Goal: Complete application form

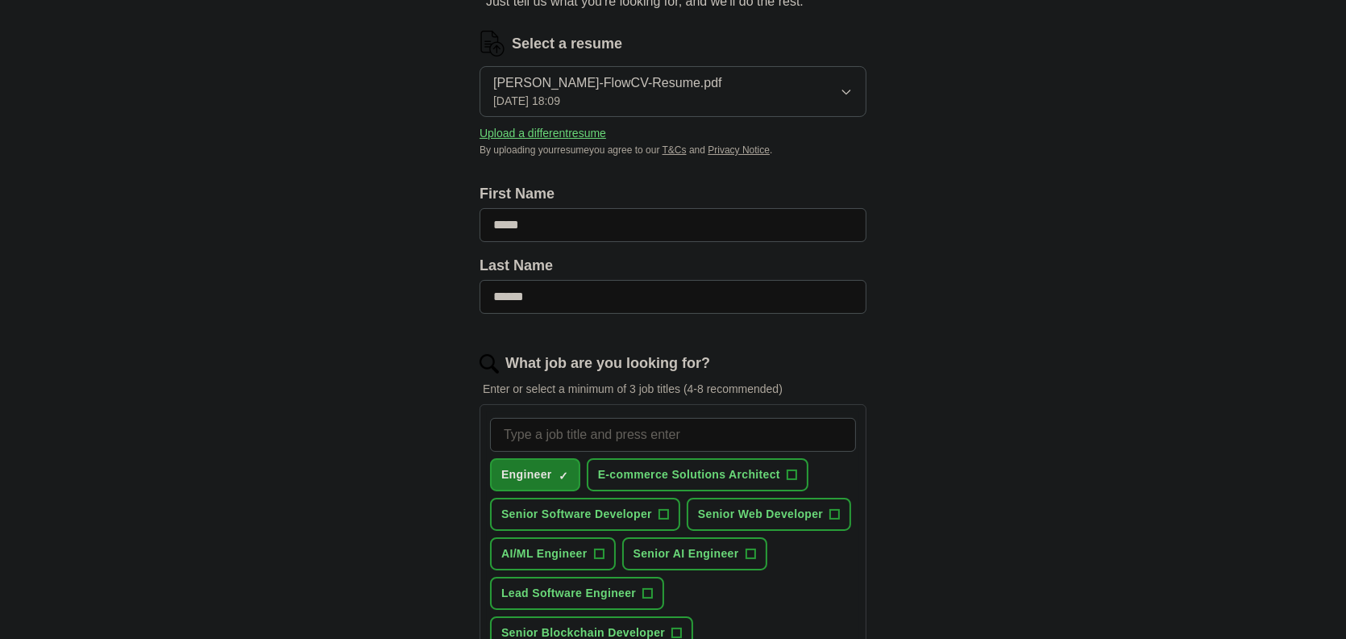
scroll to position [351, 0]
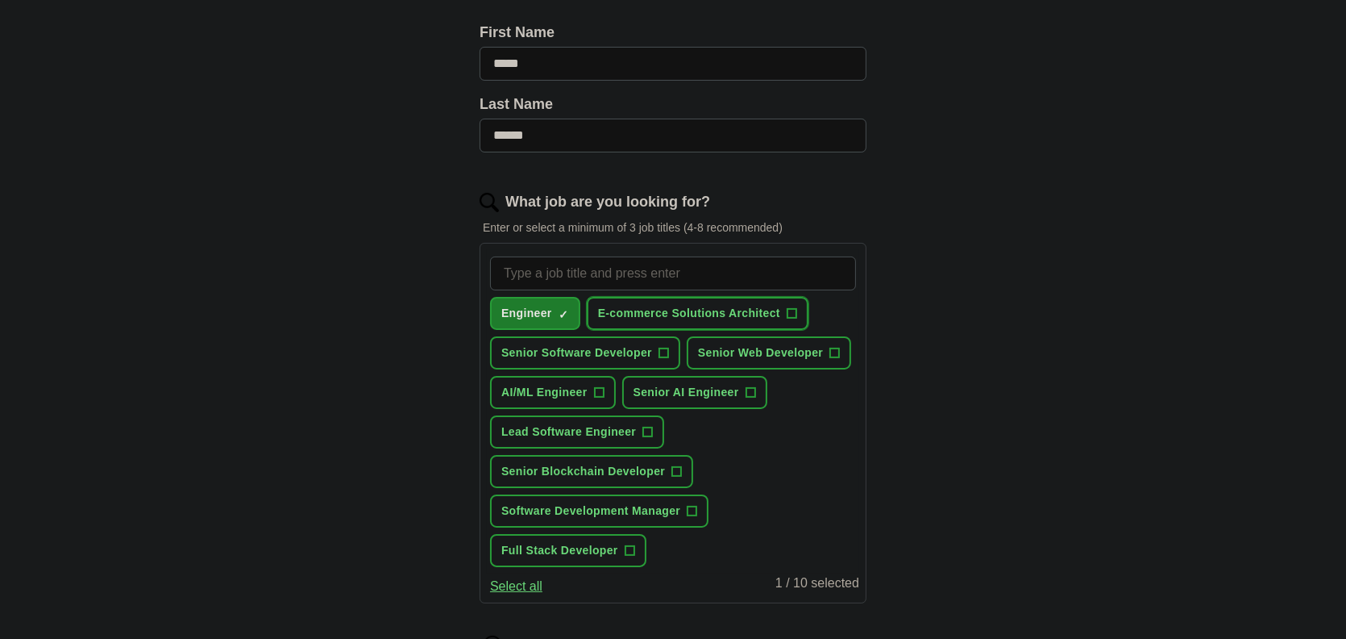
click at [641, 315] on span "E-commerce Solutions Architect" at bounding box center [689, 313] width 182 height 17
click at [658, 309] on span "E-commerce Solutions Architect" at bounding box center [689, 313] width 182 height 17
click at [638, 348] on span "Senior Software Developer" at bounding box center [576, 352] width 151 height 17
click at [721, 344] on span "Senior Web Developer" at bounding box center [760, 352] width 125 height 17
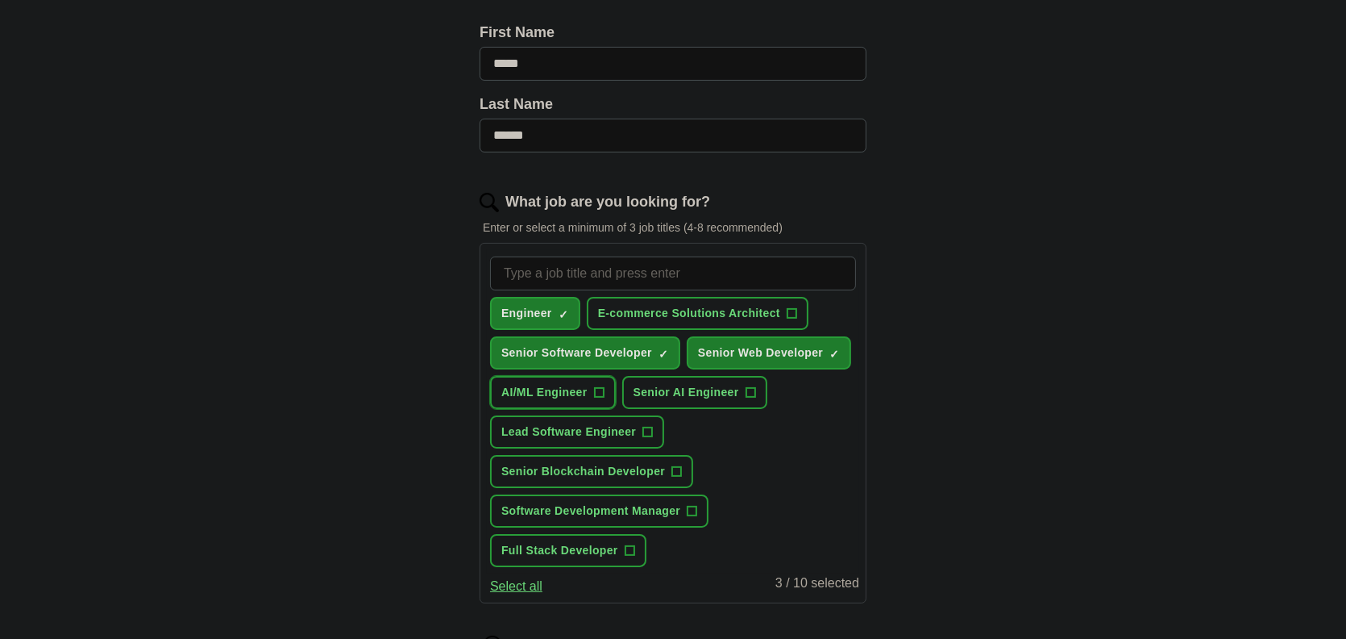
click at [560, 387] on span "AI/ML Engineer" at bounding box center [544, 392] width 86 height 17
click at [696, 392] on span "Senior AI Engineer" at bounding box center [687, 392] width 106 height 17
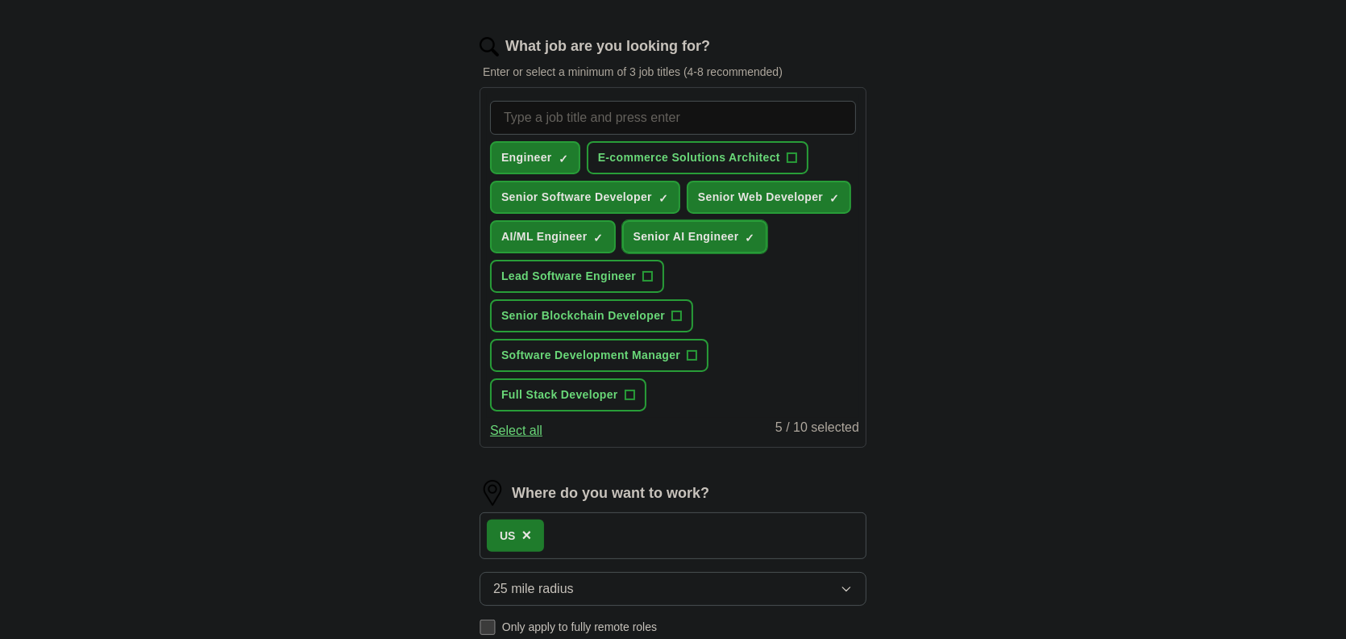
scroll to position [512, 0]
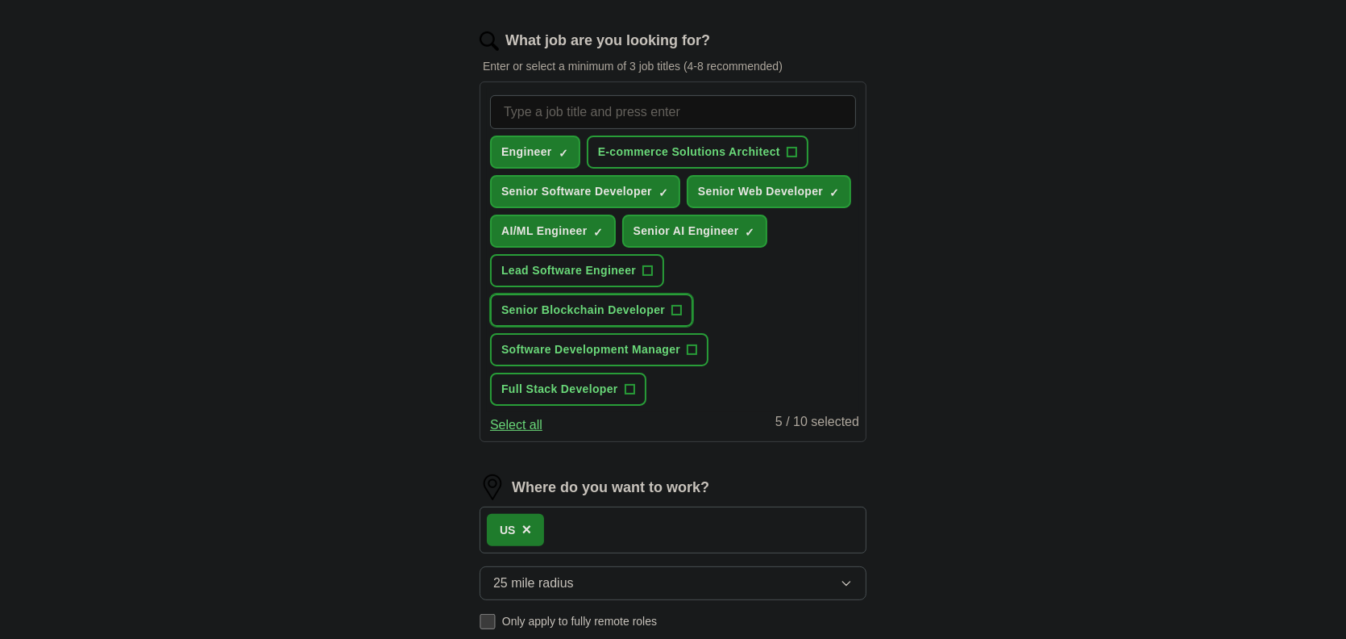
click at [567, 303] on span "Senior Blockchain Developer" at bounding box center [583, 310] width 164 height 17
click at [563, 341] on span "Software Development Manager" at bounding box center [590, 349] width 179 height 17
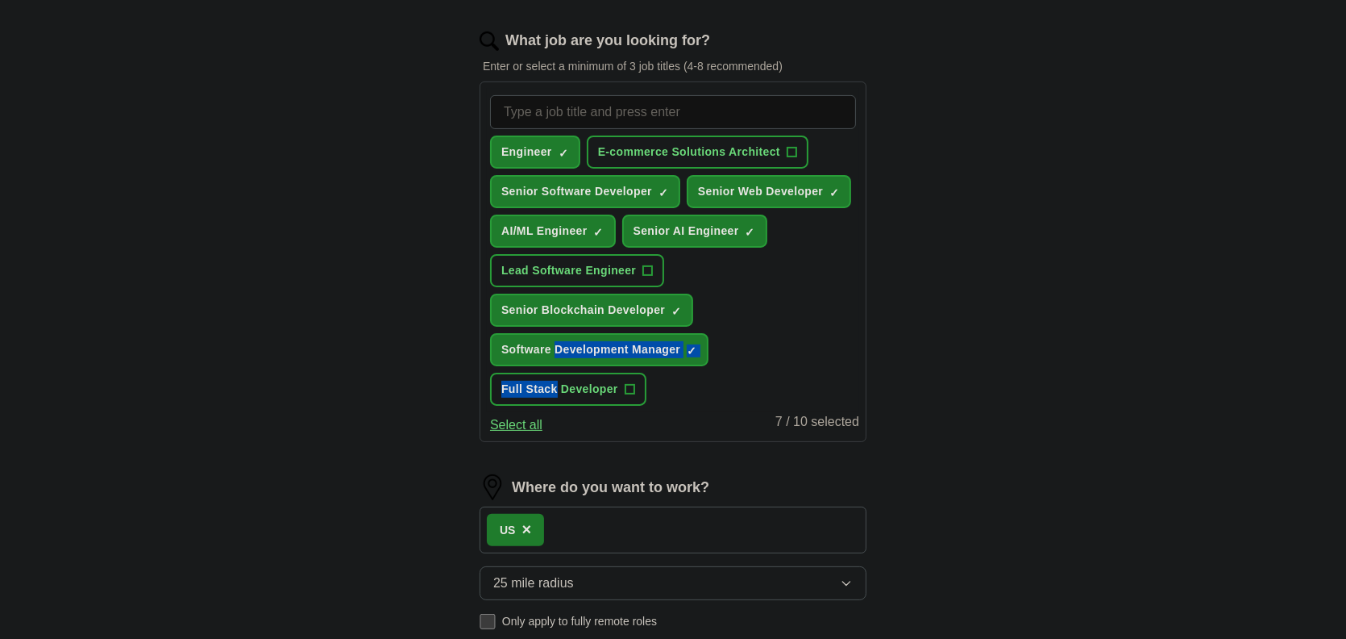
click at [557, 365] on div "Engineer ✓ × E-commerce Solutions Architect + Senior Software Developer ✓ × Sen…" at bounding box center [673, 250] width 372 height 323
click at [559, 372] on button "Full Stack Developer +" at bounding box center [568, 388] width 156 height 33
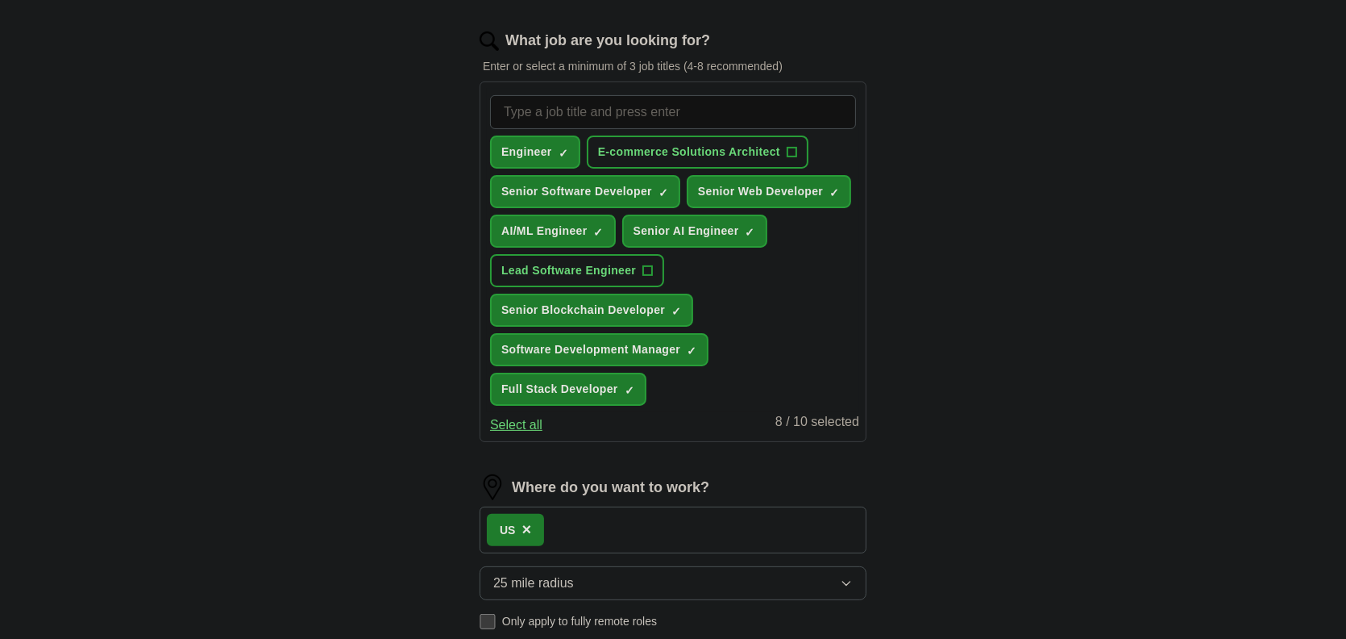
click at [1014, 276] on div "ApplyIQ Let ApplyIQ do the hard work of searching and applying for jobs. Just t…" at bounding box center [673, 170] width 1032 height 1267
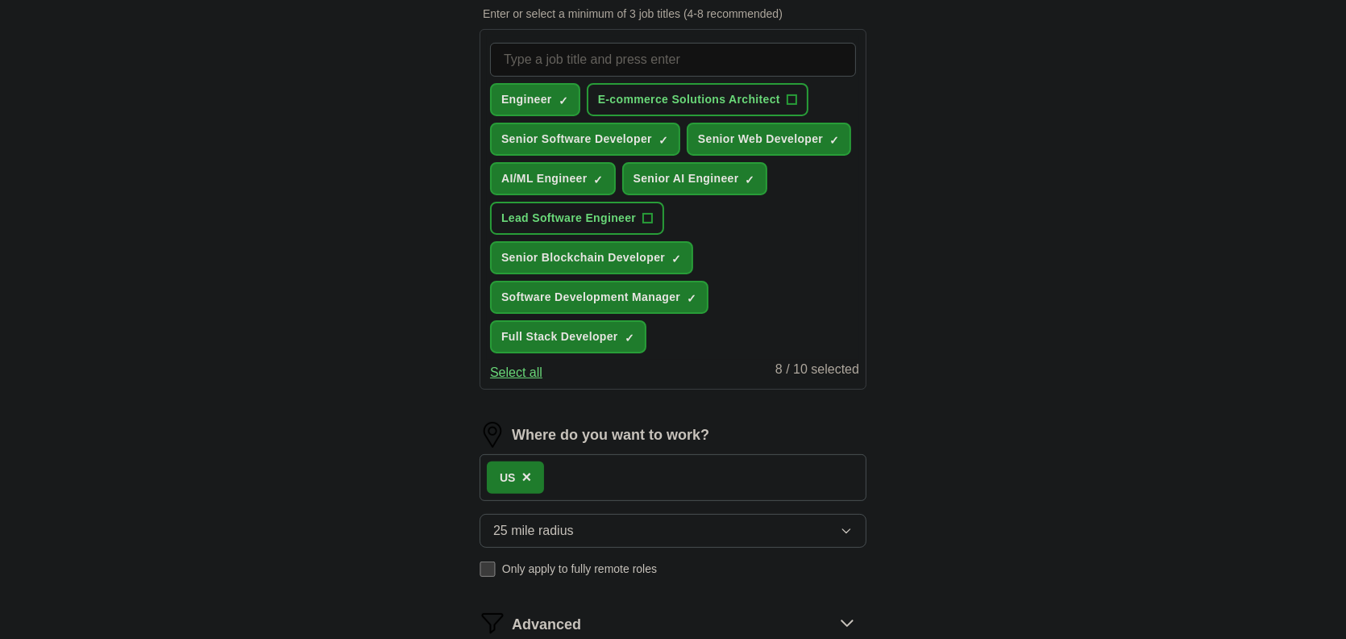
scroll to position [593, 0]
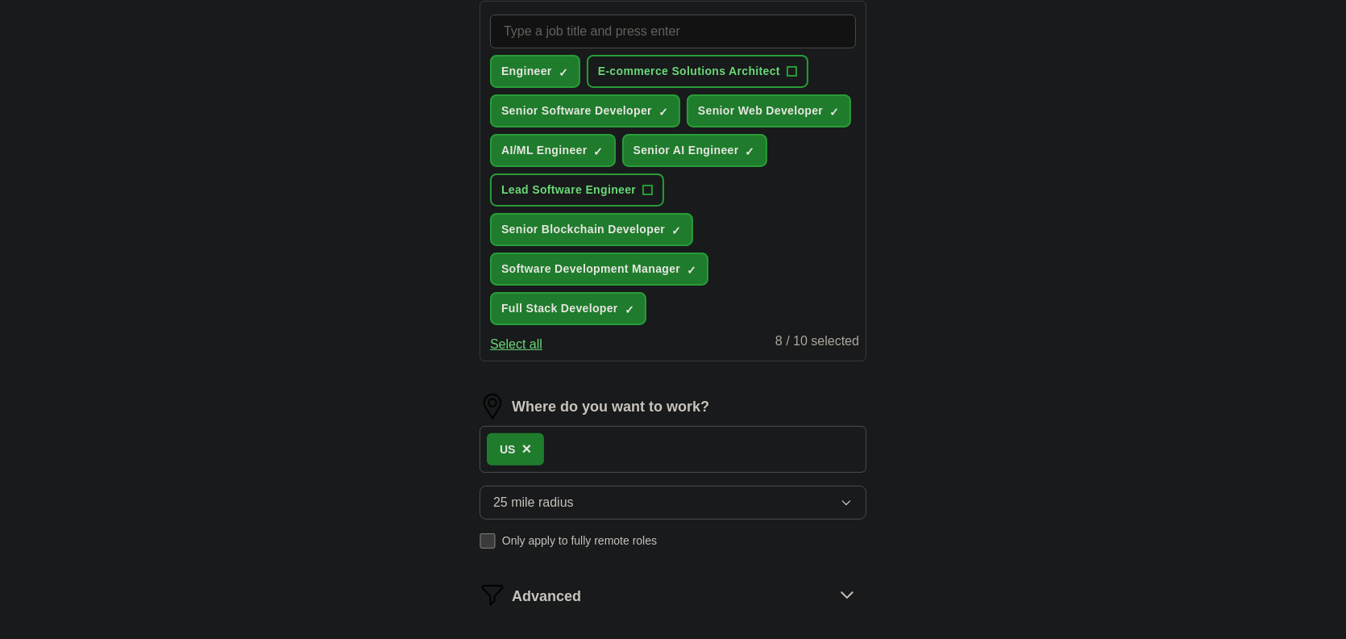
click at [514, 339] on button "Select all" at bounding box center [516, 344] width 52 height 19
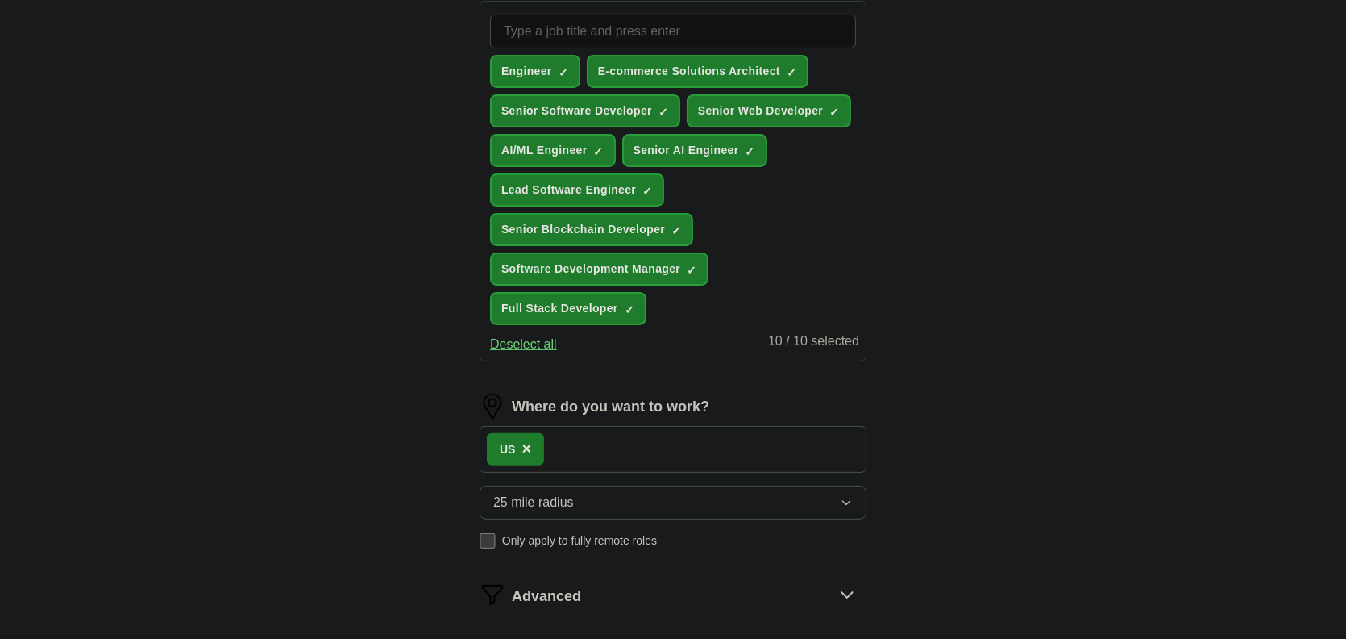
click at [514, 339] on button "Deselect all" at bounding box center [523, 344] width 67 height 19
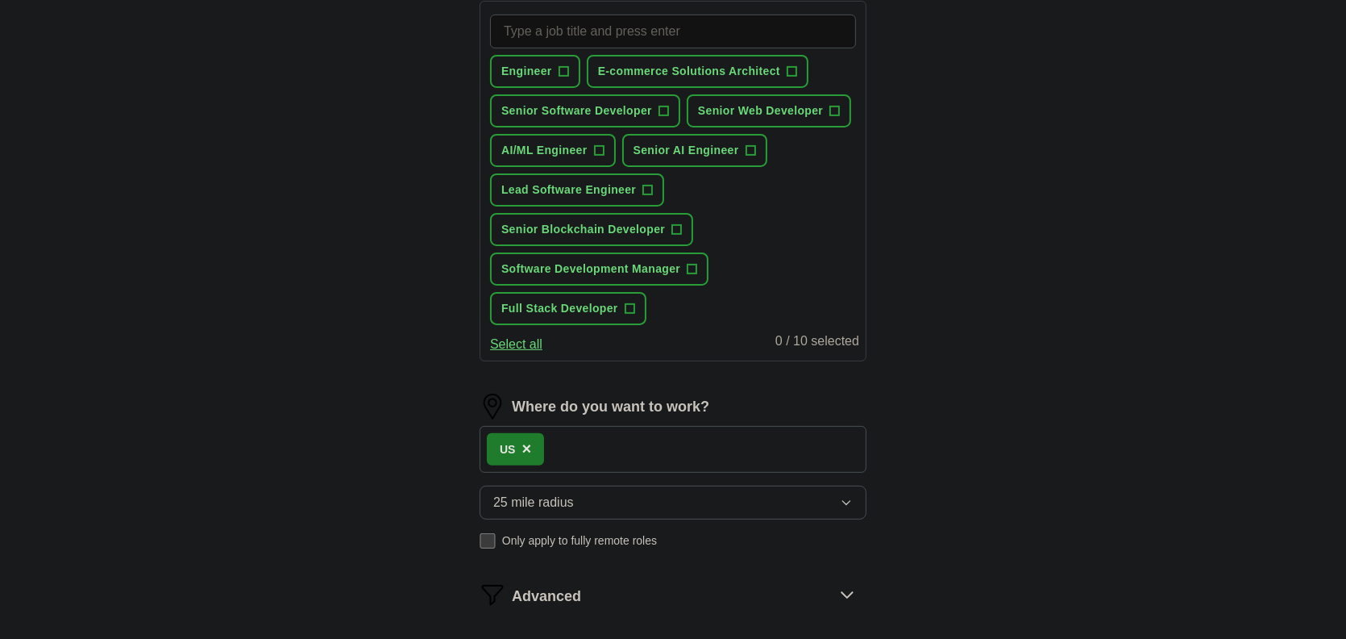
click at [514, 339] on button "Select all" at bounding box center [516, 344] width 52 height 19
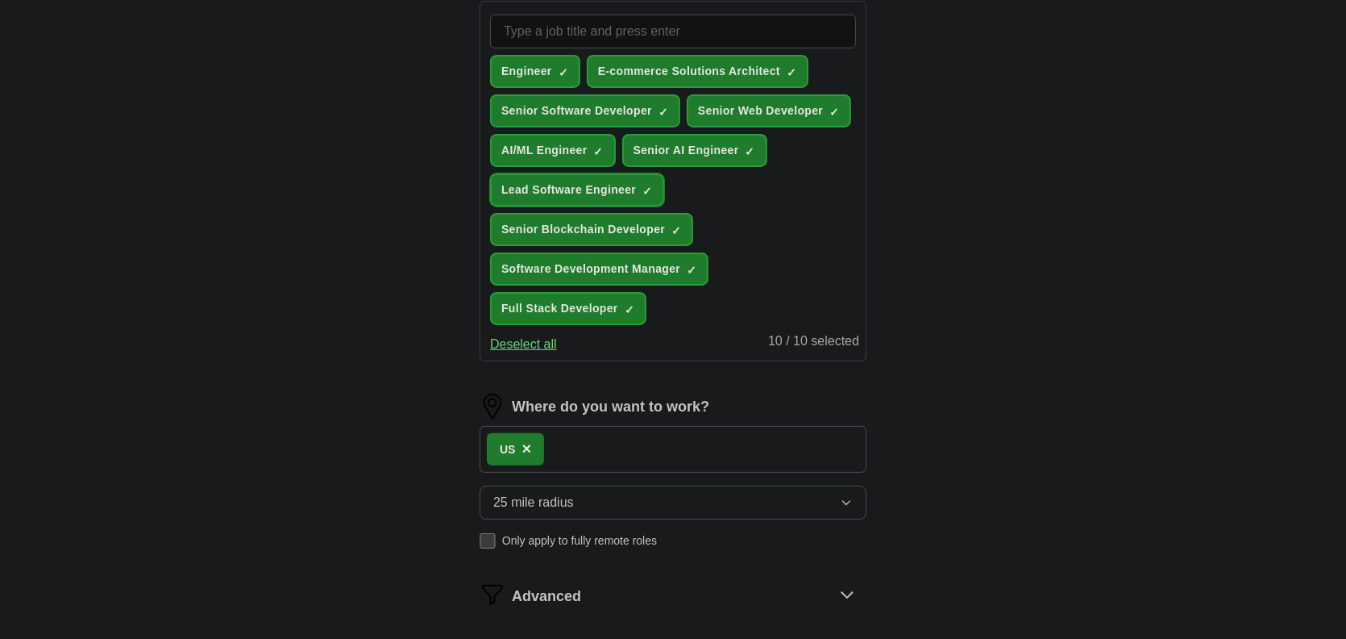
click at [576, 189] on span "Lead Software Engineer" at bounding box center [568, 189] width 135 height 17
click at [632, 66] on span "E-commerce Solutions Architect" at bounding box center [689, 71] width 182 height 17
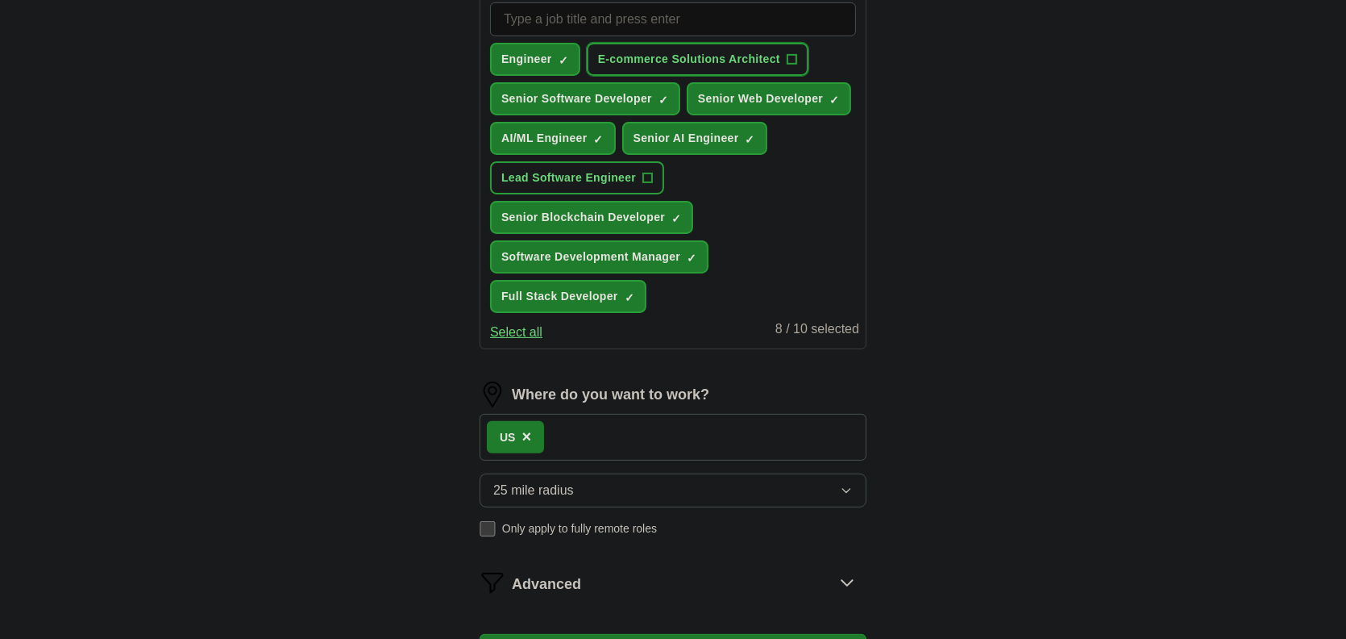
scroll to position [754, 0]
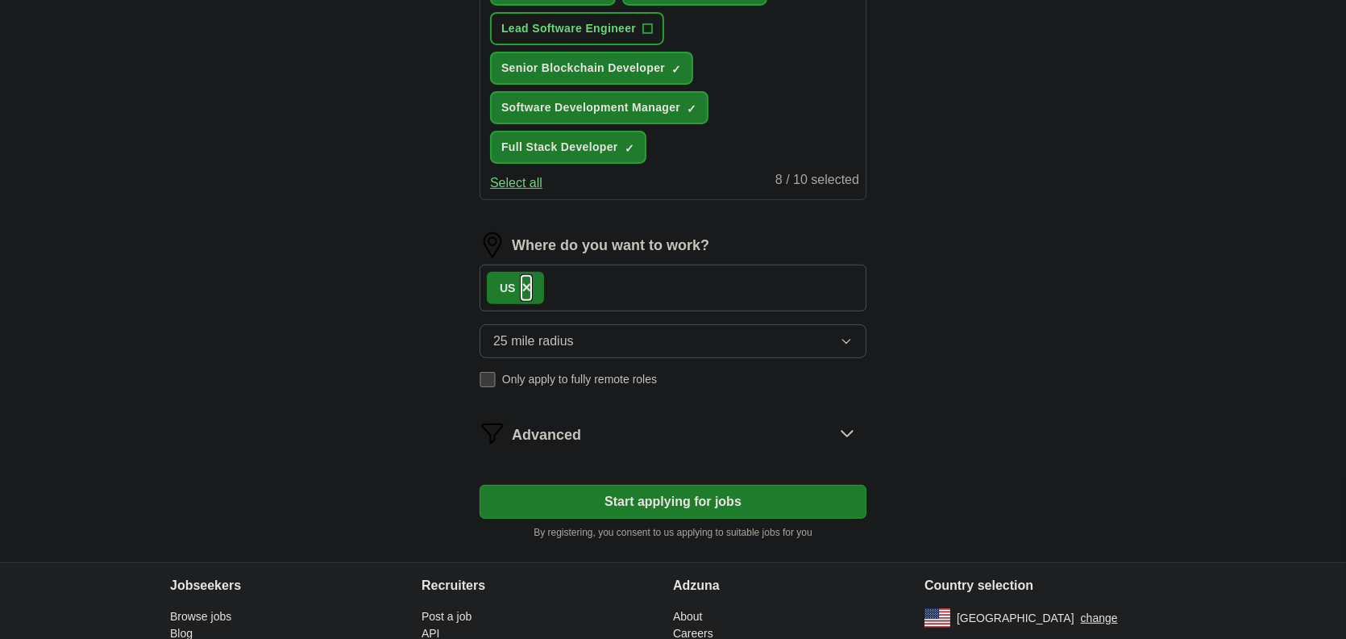
click at [524, 281] on span "×" at bounding box center [527, 287] width 10 height 18
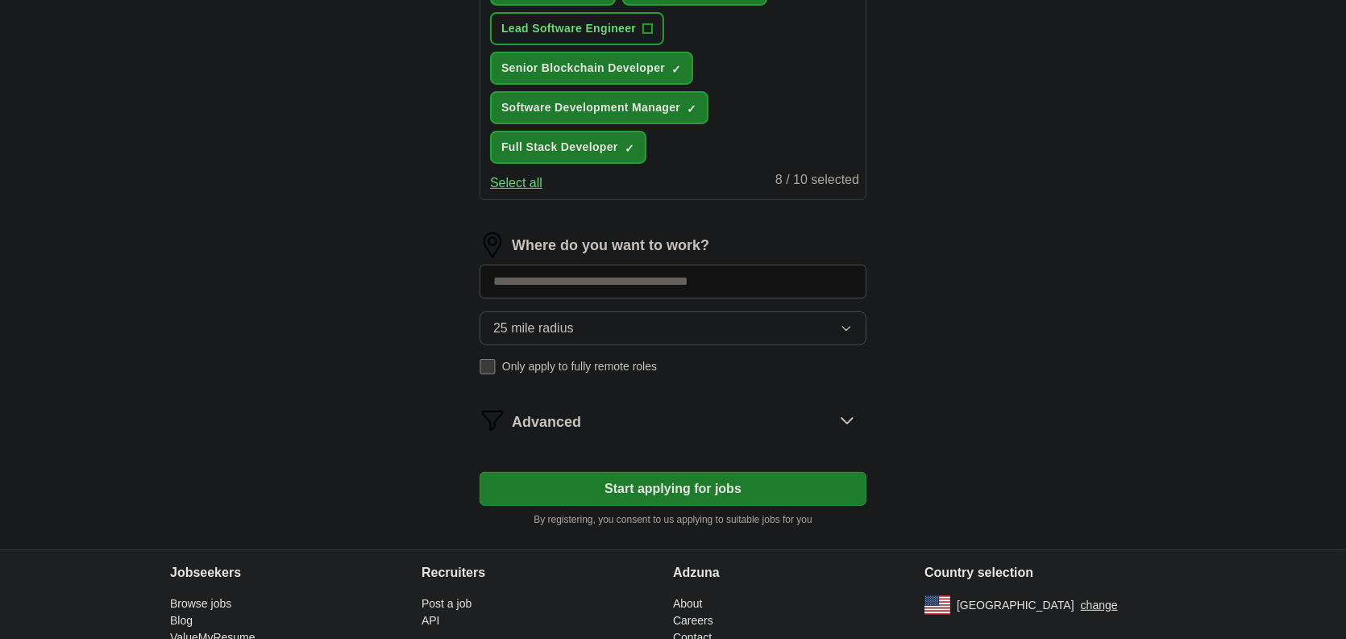
click at [527, 277] on input at bounding box center [673, 281] width 387 height 34
type input "******"
click at [542, 268] on input "******" at bounding box center [673, 281] width 387 height 34
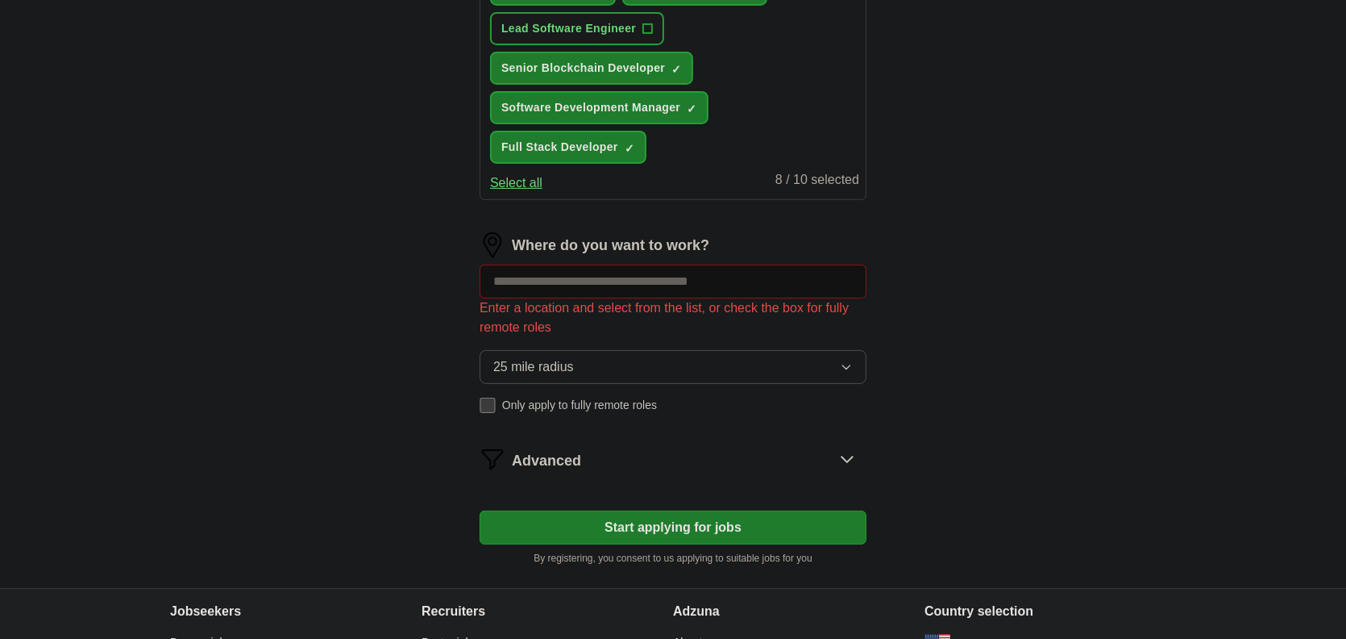
click at [749, 277] on input at bounding box center [673, 281] width 387 height 34
type input "**"
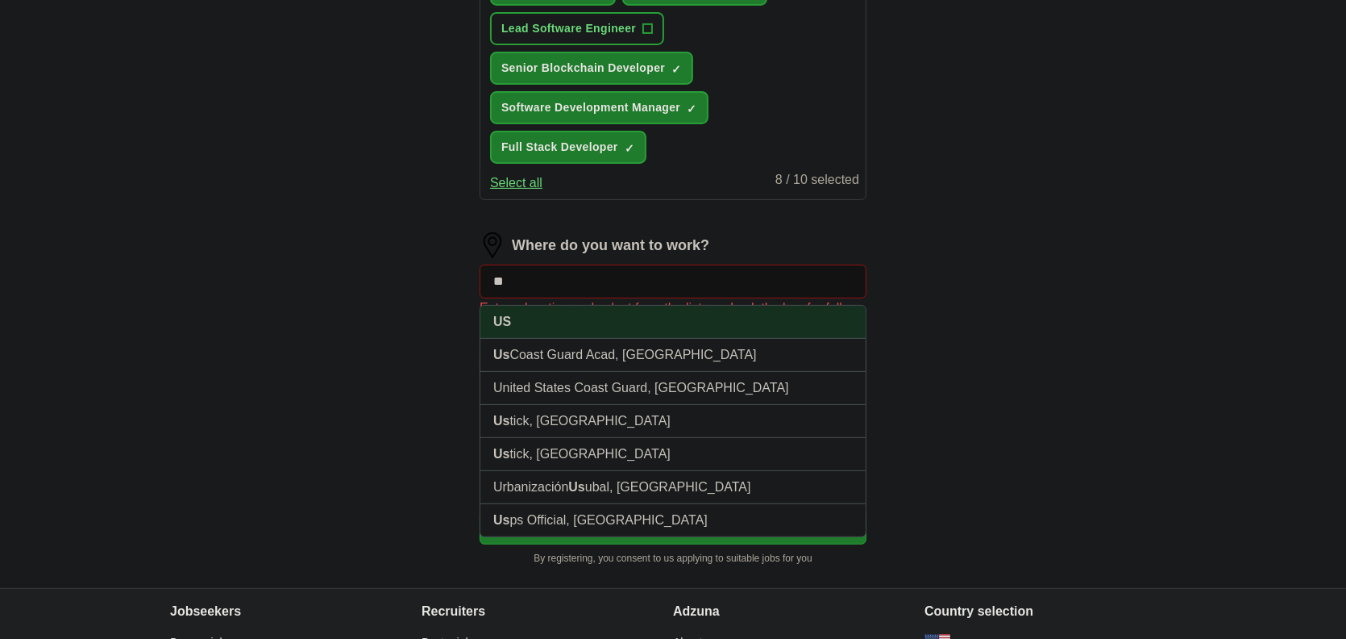
click at [640, 320] on li "US" at bounding box center [673, 322] width 385 height 33
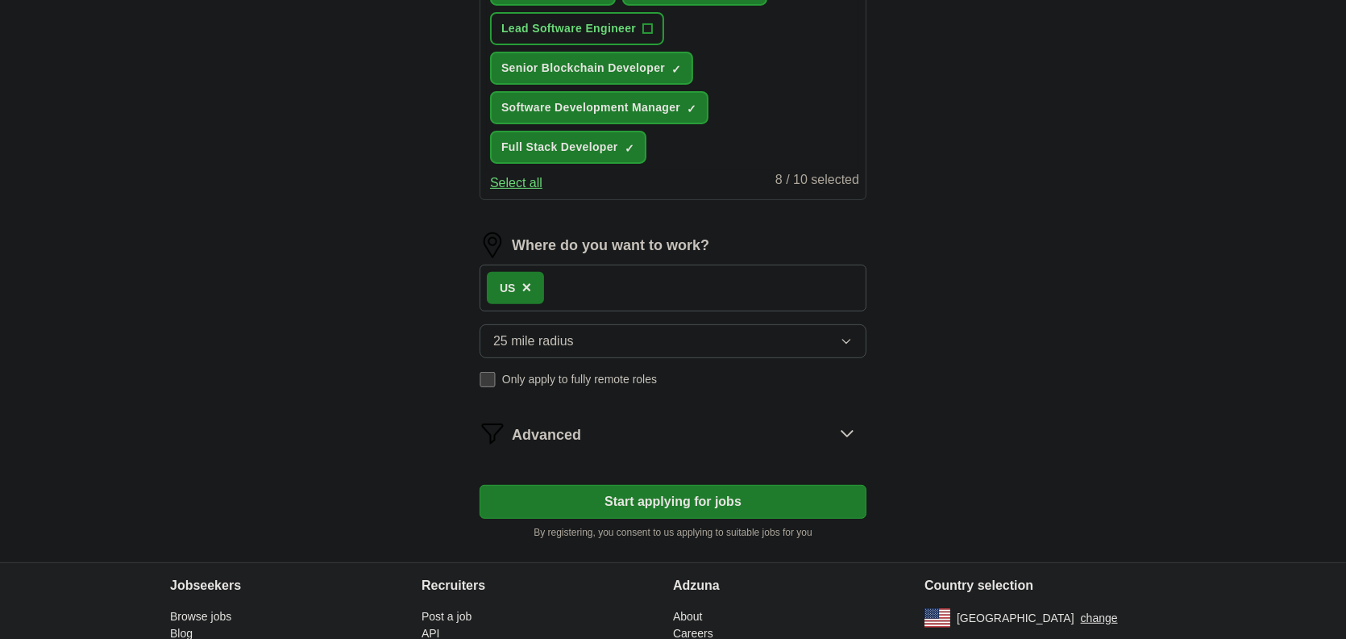
click at [647, 284] on div "US ×" at bounding box center [673, 287] width 387 height 47
click at [606, 277] on div "US ×" at bounding box center [673, 287] width 387 height 47
click at [547, 277] on div "US ×" at bounding box center [673, 287] width 387 height 47
click at [599, 282] on div "US ×" at bounding box center [673, 287] width 387 height 47
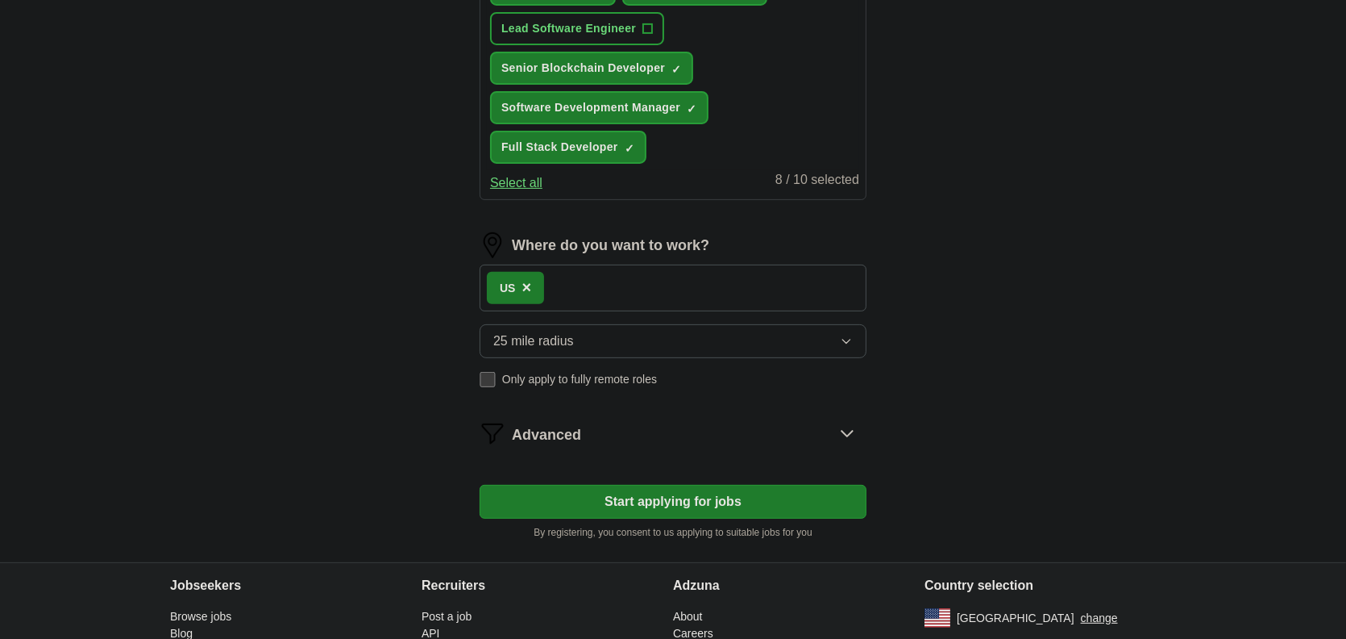
click at [599, 282] on div "US ×" at bounding box center [673, 287] width 387 height 47
click at [580, 349] on button "25 mile radius" at bounding box center [673, 341] width 387 height 34
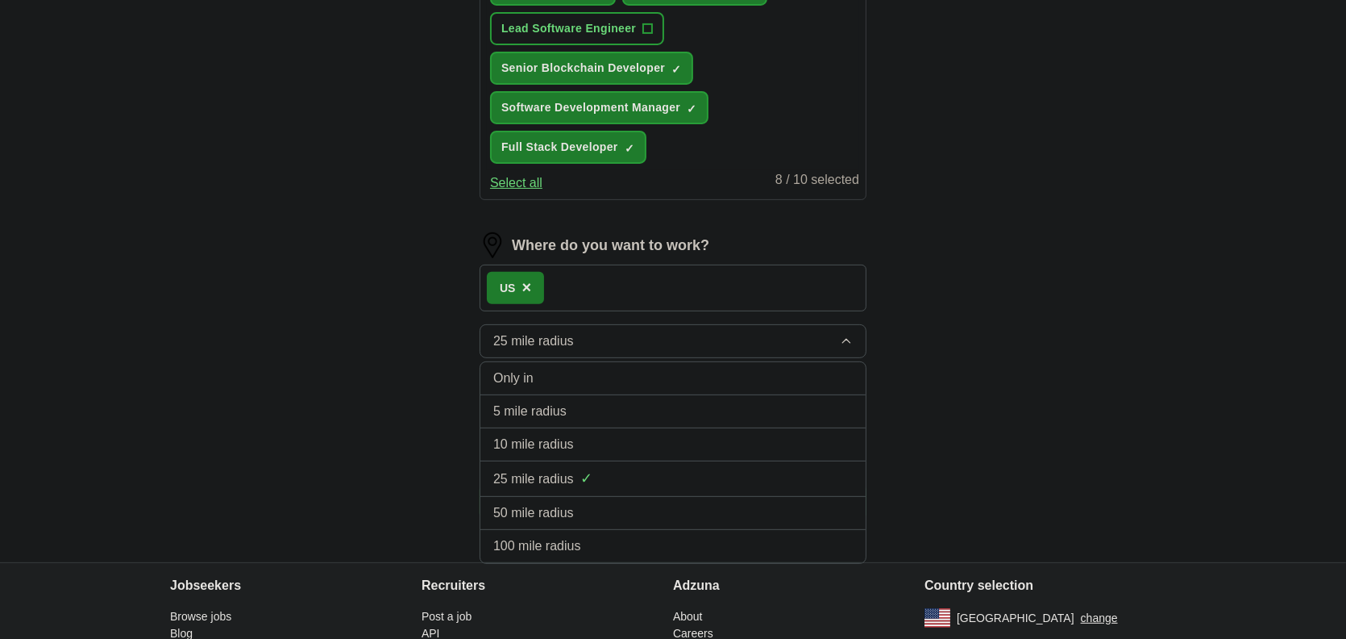
click at [614, 530] on li "100 mile radius" at bounding box center [673, 546] width 385 height 33
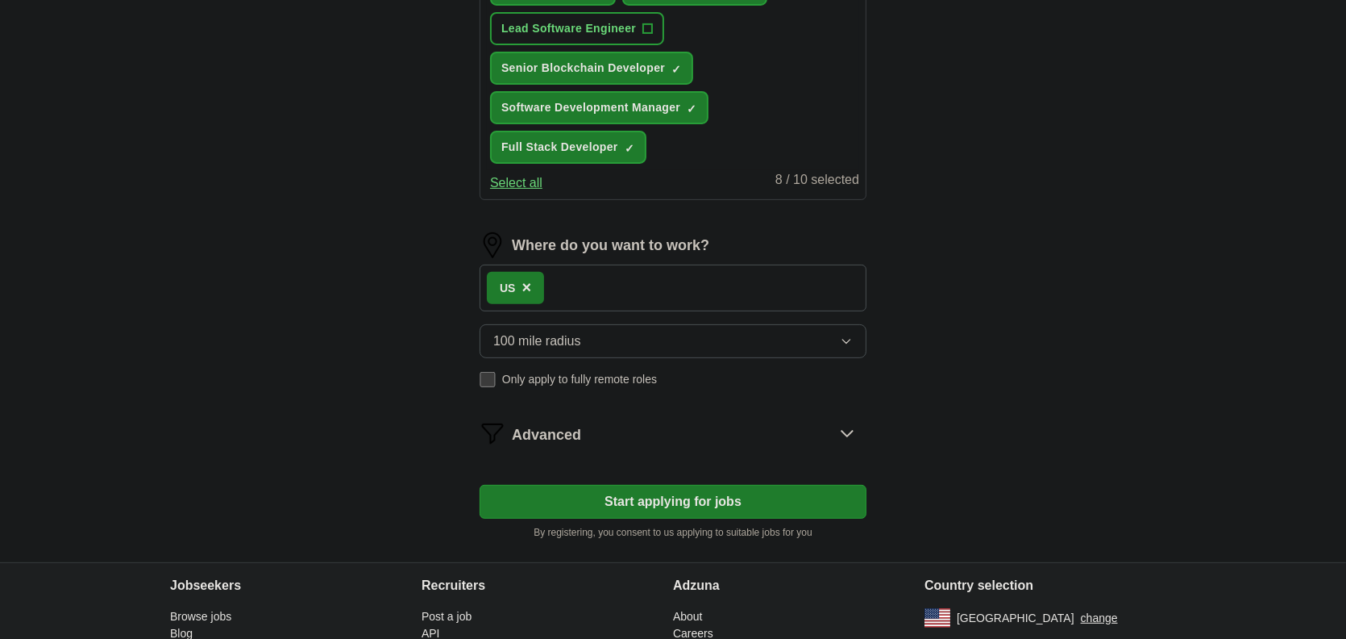
click at [520, 376] on span "Only apply to fully remote roles" at bounding box center [579, 379] width 155 height 17
click at [641, 286] on div "Remote ([GEOGRAPHIC_DATA]) ×" at bounding box center [673, 287] width 387 height 47
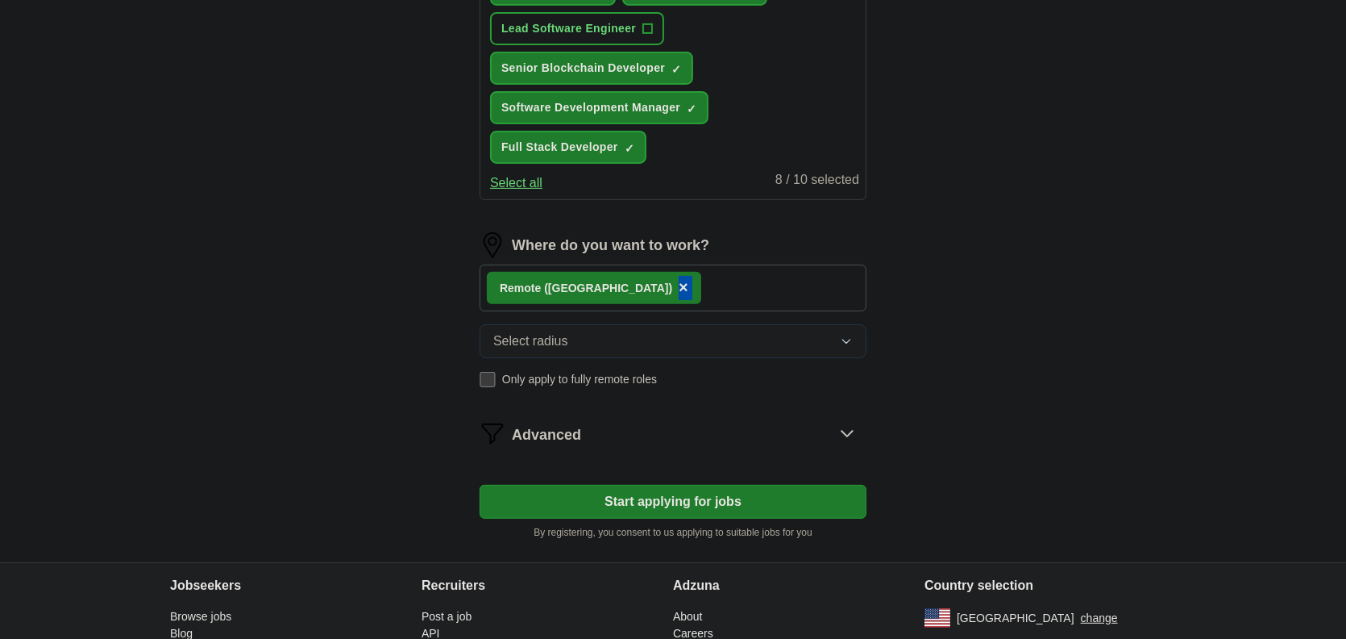
click at [641, 286] on div "Remote ([GEOGRAPHIC_DATA]) ×" at bounding box center [673, 287] width 387 height 47
click at [751, 288] on div "Remote ([GEOGRAPHIC_DATA]) ×" at bounding box center [673, 287] width 387 height 47
click at [616, 435] on div "Advanced" at bounding box center [689, 433] width 355 height 26
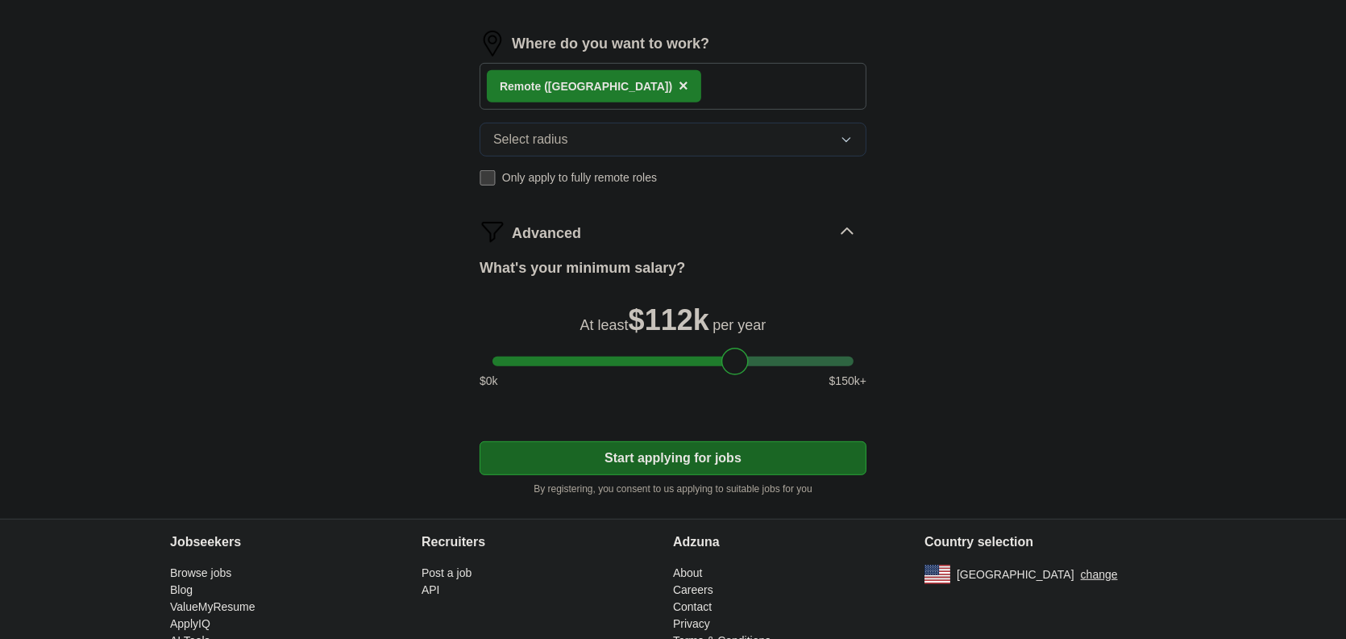
scroll to position [993, 0]
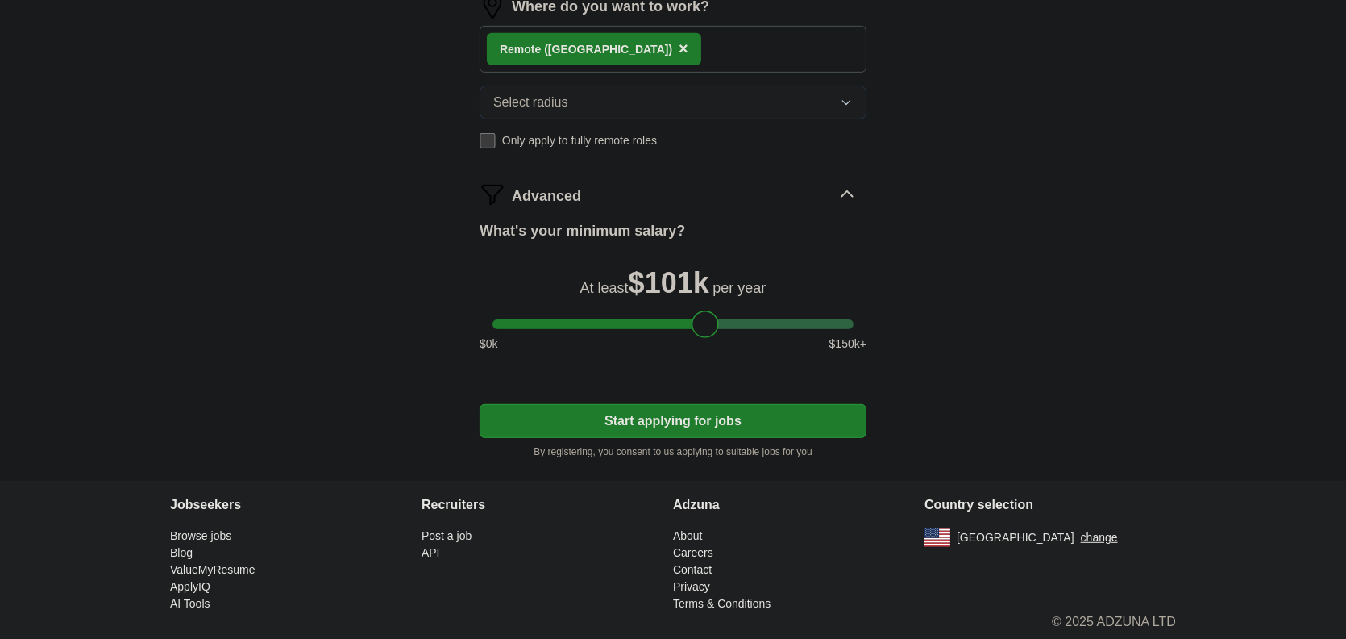
drag, startPoint x: 730, startPoint y: 323, endPoint x: 701, endPoint y: 320, distance: 29.1
click at [701, 320] on div at bounding box center [705, 323] width 27 height 27
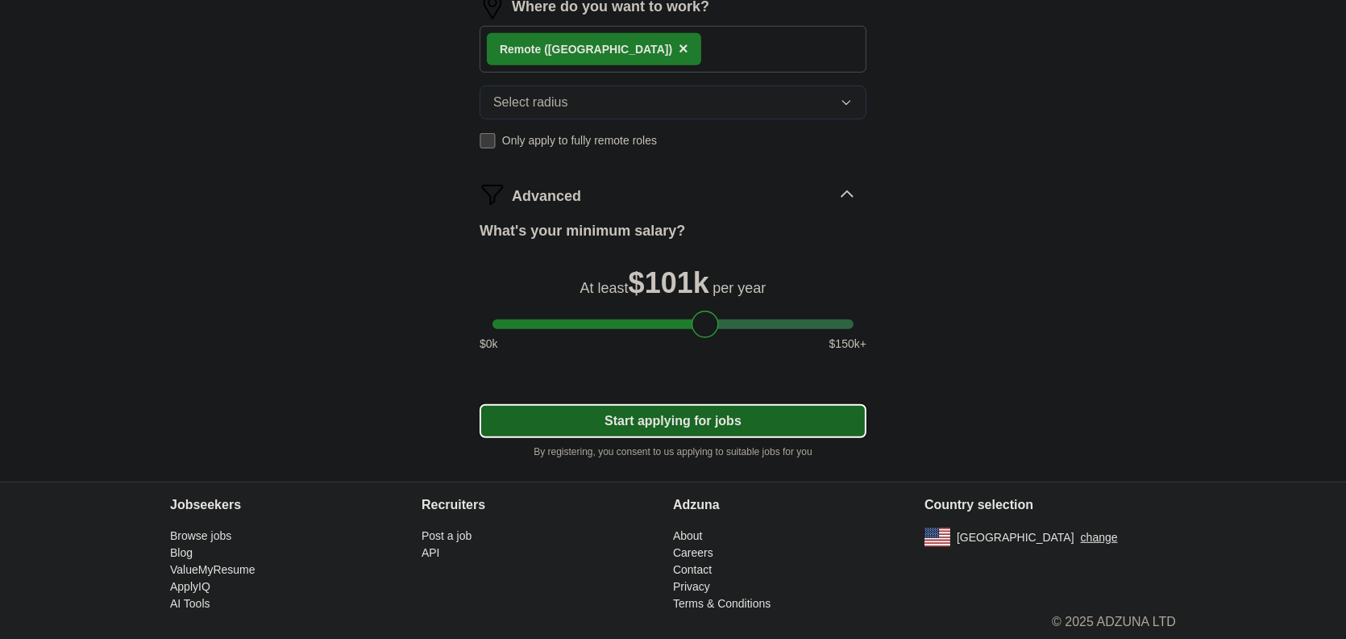
click at [693, 404] on button "Start applying for jobs" at bounding box center [673, 421] width 387 height 34
click at [639, 417] on button "Start applying for jobs" at bounding box center [673, 421] width 387 height 34
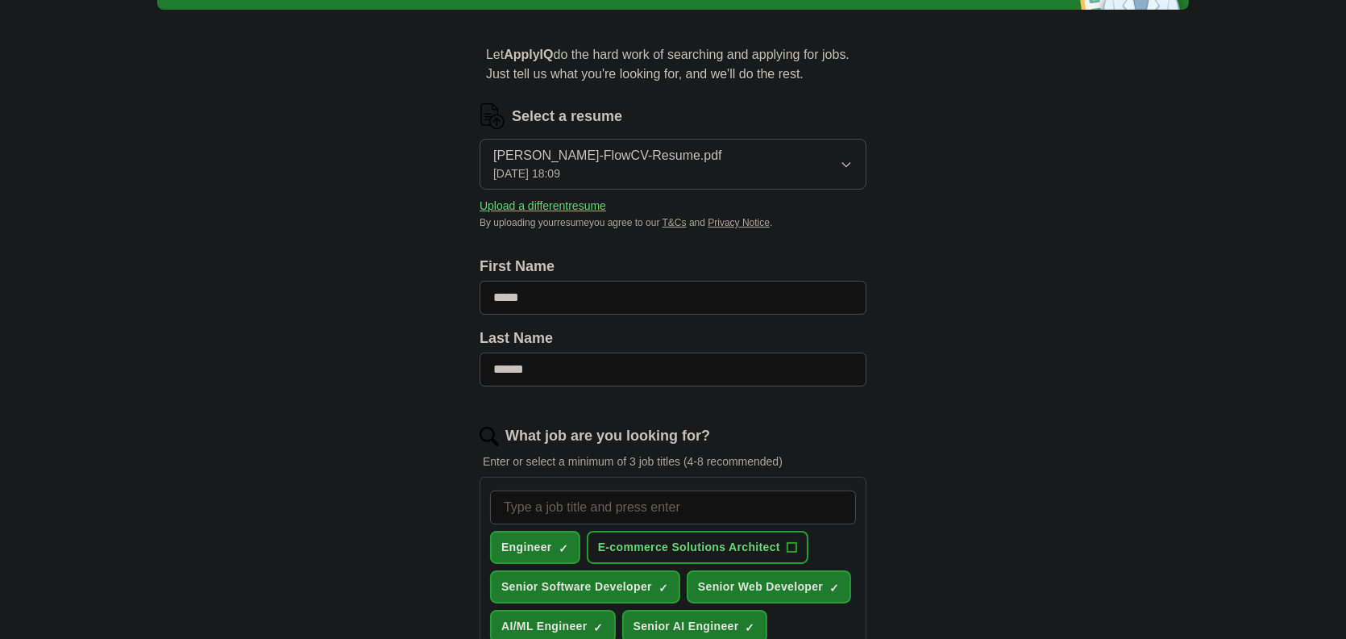
scroll to position [0, 0]
